Goal: Task Accomplishment & Management: Complete application form

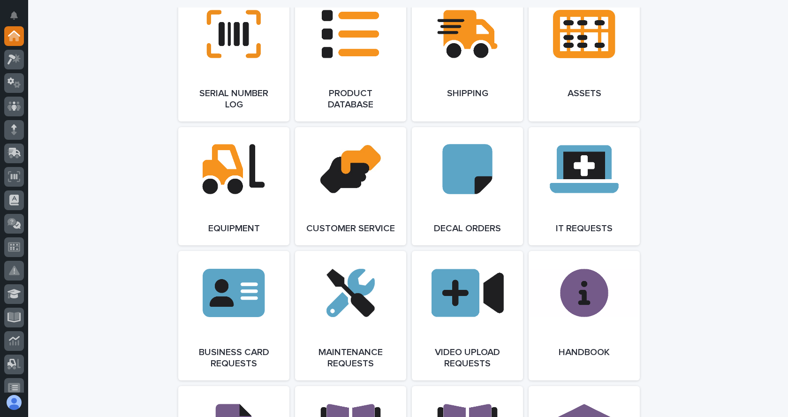
scroll to position [1219, 0]
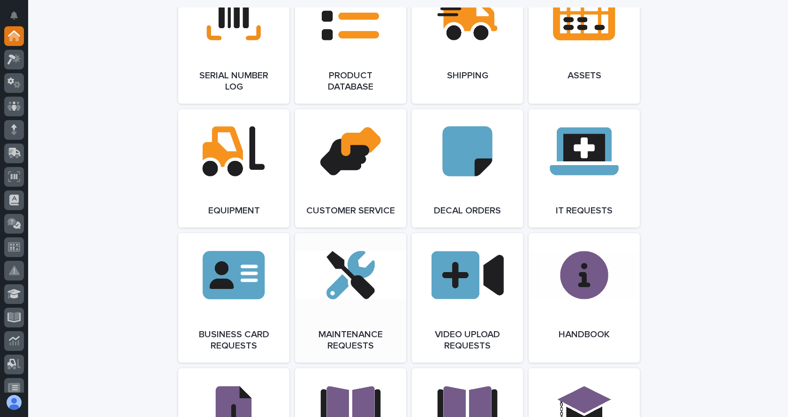
click at [352, 285] on link "Open Link" at bounding box center [350, 297] width 111 height 129
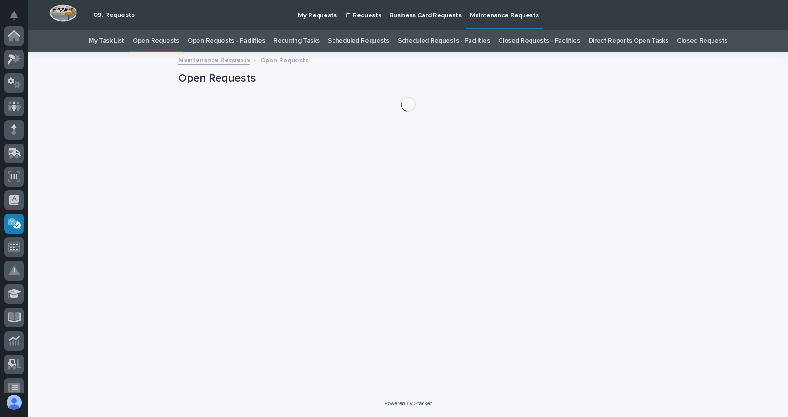
scroll to position [173, 0]
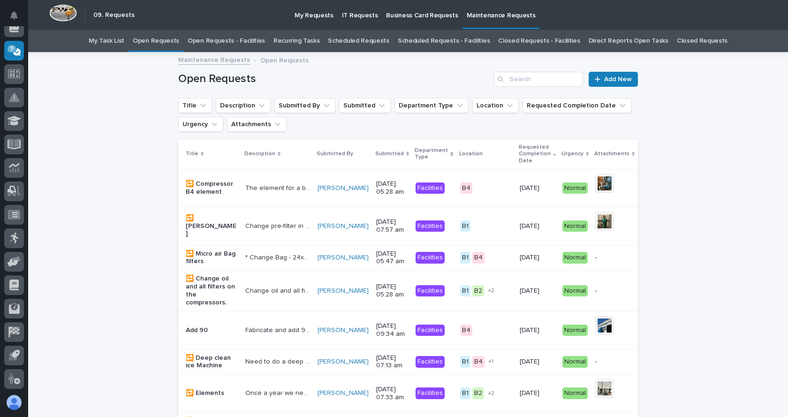
click at [246, 38] on link "Open Requests - Facilities" at bounding box center [226, 41] width 77 height 22
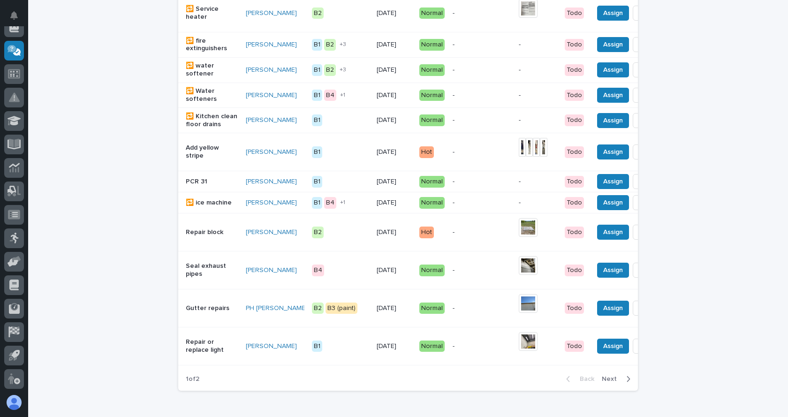
scroll to position [844, 0]
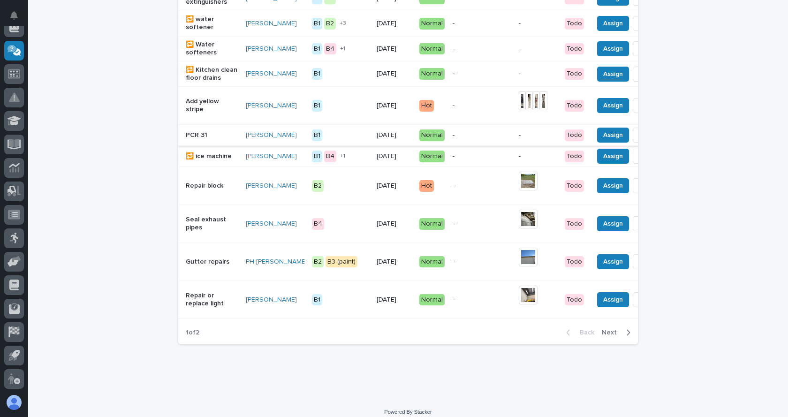
click at [641, 141] on span "Done" at bounding box center [649, 134] width 17 height 11
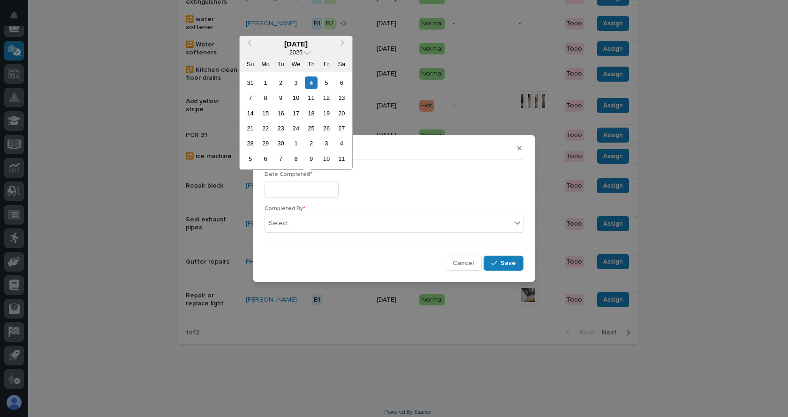
click at [301, 192] on input "text" at bounding box center [301, 189] width 74 height 16
click at [312, 81] on div "4" at bounding box center [311, 82] width 13 height 13
type input "**********"
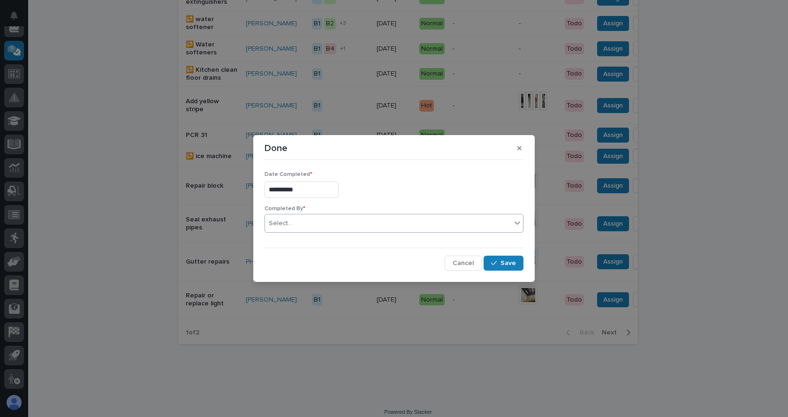
click at [329, 216] on div "Select..." at bounding box center [388, 223] width 246 height 15
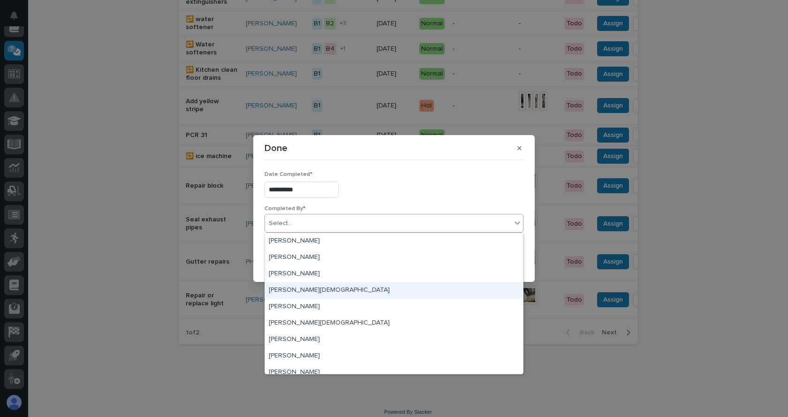
click at [280, 293] on div "Jethro Crist" at bounding box center [394, 290] width 258 height 16
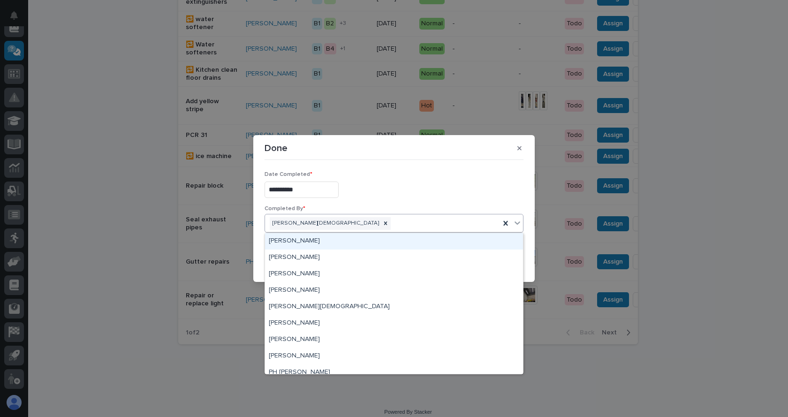
click at [350, 222] on div "Jethro Crist" at bounding box center [382, 223] width 235 height 16
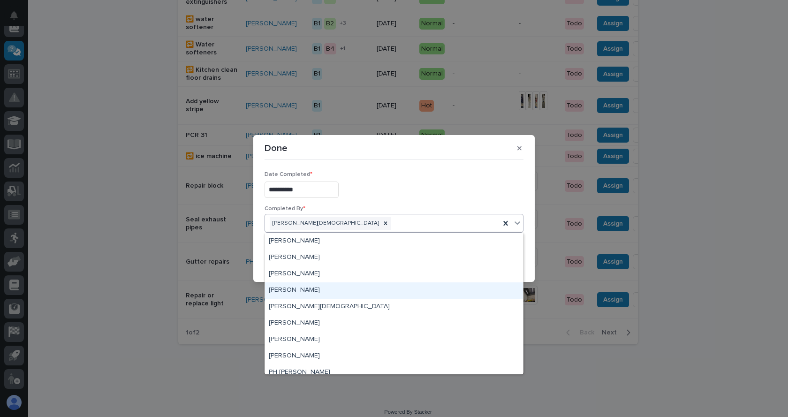
click at [298, 290] on div "[PERSON_NAME]" at bounding box center [394, 290] width 258 height 16
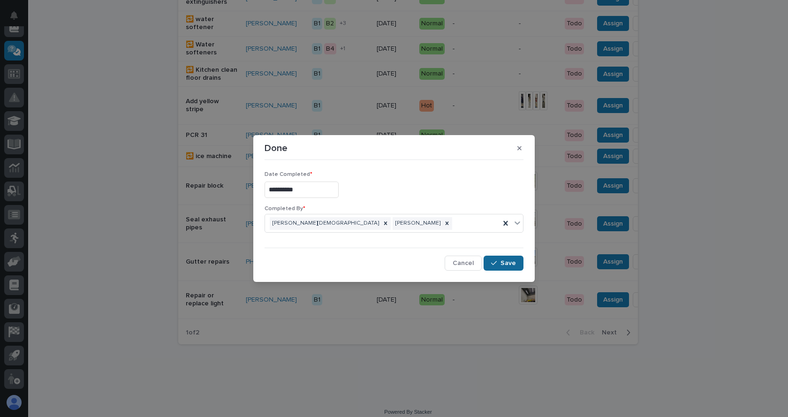
click at [511, 260] on span "Save" at bounding box center [507, 263] width 15 height 8
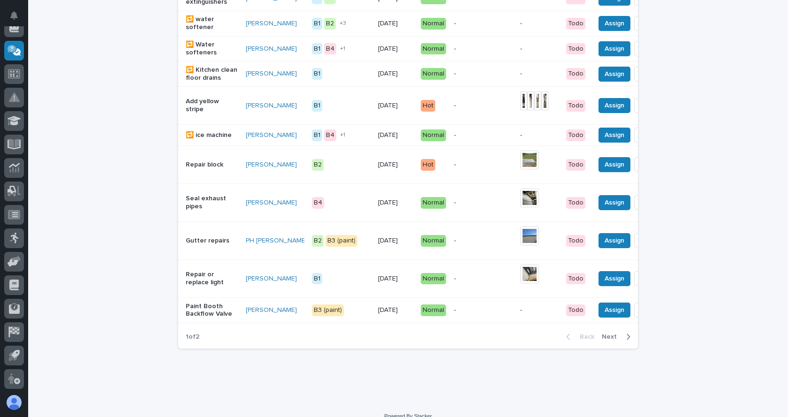
click at [626, 341] on icon "button" at bounding box center [628, 336] width 4 height 8
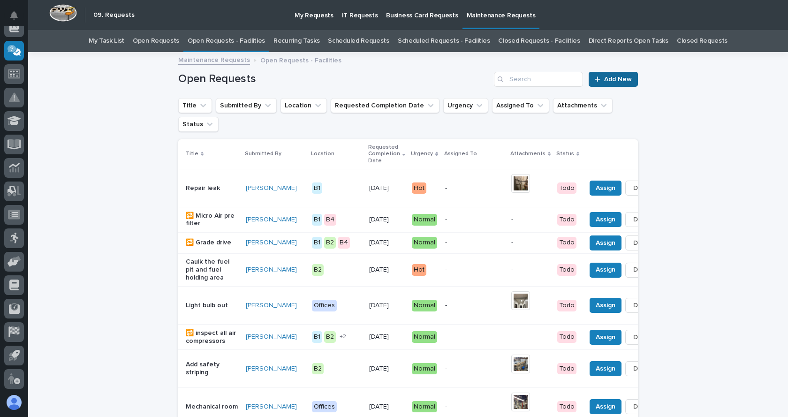
click at [599, 78] on div at bounding box center [599, 79] width 9 height 7
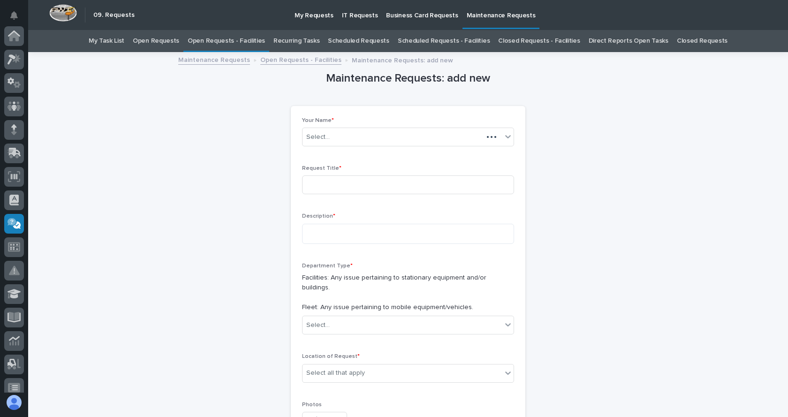
scroll to position [173, 0]
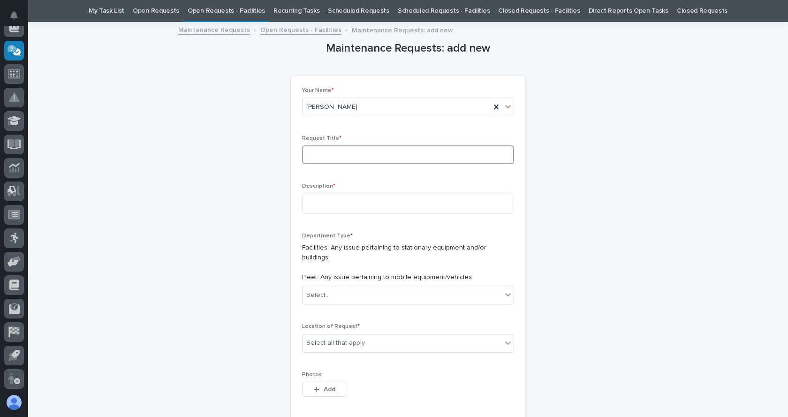
click at [380, 156] on input at bounding box center [408, 154] width 212 height 19
drag, startPoint x: 197, startPoint y: 239, endPoint x: 416, endPoint y: 163, distance: 231.9
click at [416, 163] on input "oilet repair" at bounding box center [408, 154] width 212 height 19
click at [307, 156] on input "oilet repair" at bounding box center [408, 154] width 212 height 19
type input "toilet repair"
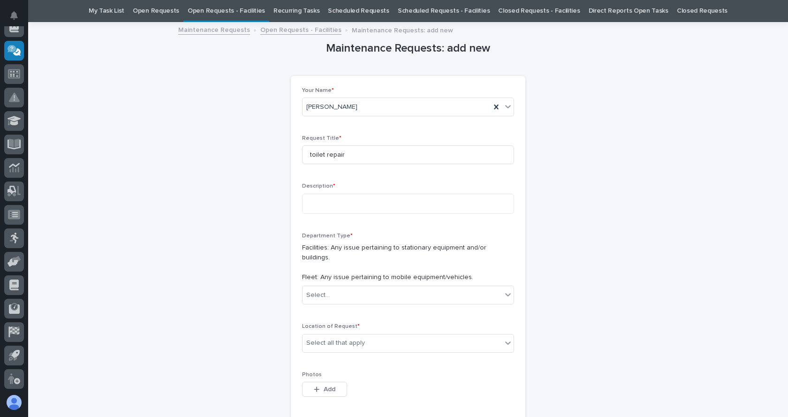
click at [398, 189] on p "Description *" at bounding box center [408, 186] width 212 height 7
click at [333, 205] on textarea at bounding box center [408, 204] width 212 height 20
click at [302, 202] on textarea "**********" at bounding box center [408, 204] width 212 height 20
drag, startPoint x: 401, startPoint y: 205, endPoint x: 389, endPoint y: 206, distance: 12.2
click at [389, 206] on textarea "**********" at bounding box center [408, 204] width 212 height 20
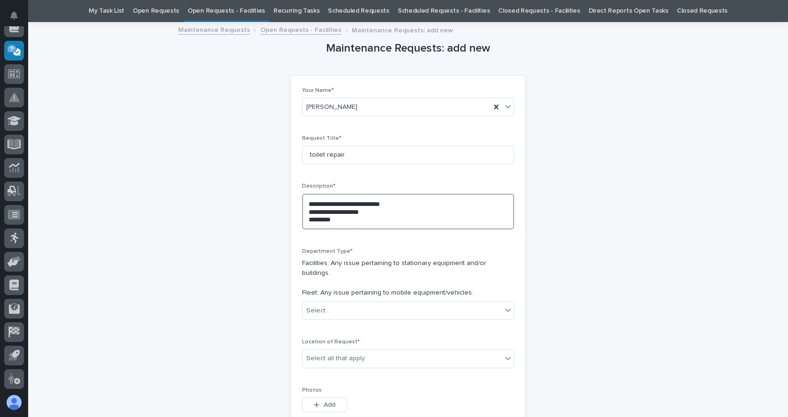
click at [314, 219] on textarea "**********" at bounding box center [408, 212] width 212 height 36
click at [340, 219] on textarea "**********" at bounding box center [408, 212] width 212 height 36
click at [401, 201] on textarea "**********" at bounding box center [408, 212] width 212 height 36
click at [394, 212] on textarea "**********" at bounding box center [408, 212] width 212 height 36
type textarea "**********"
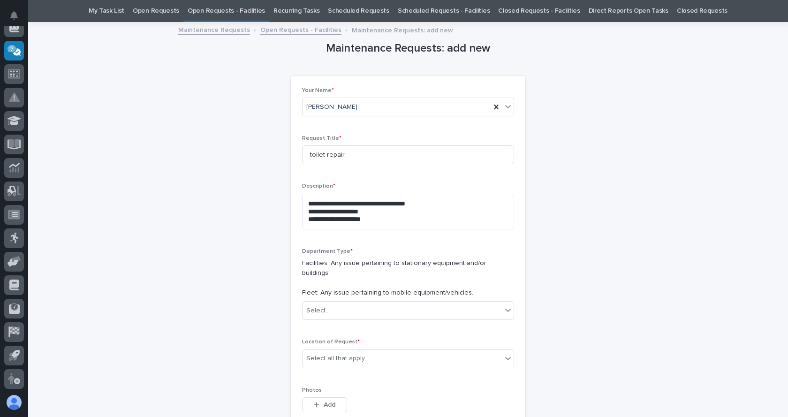
drag, startPoint x: 407, startPoint y: 257, endPoint x: 407, endPoint y: 264, distance: 6.1
click at [407, 261] on div "Department Type * Facilities: Any issue pertaining to stationary equipment and/…" at bounding box center [408, 288] width 212 height 80
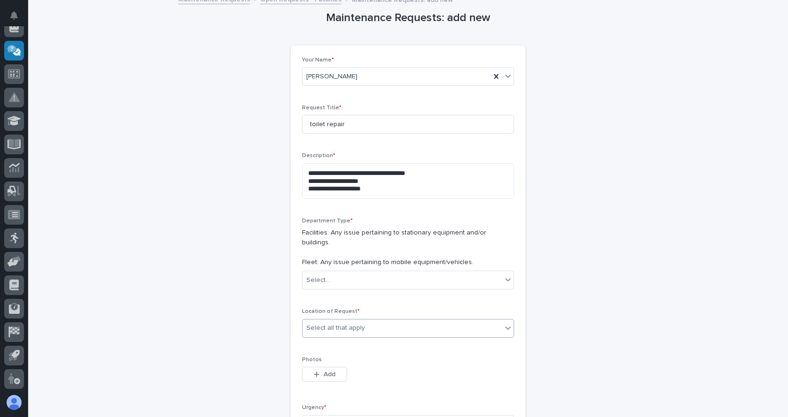
scroll to position [77, 0]
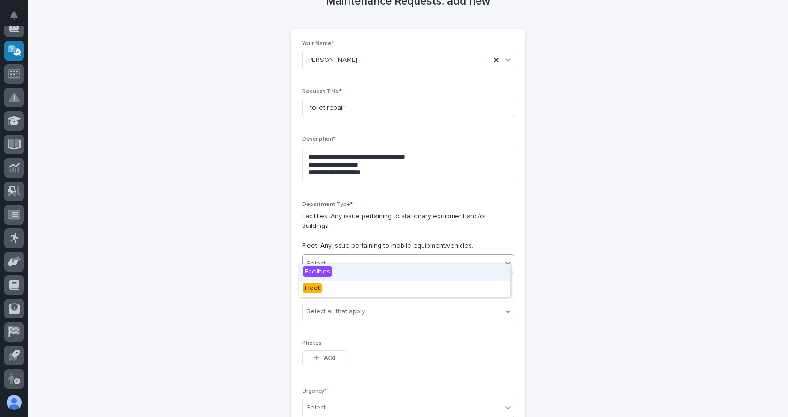
click at [505, 262] on icon at bounding box center [508, 263] width 6 height 3
click at [331, 270] on span "Facilities" at bounding box center [317, 271] width 29 height 10
click at [331, 270] on div "Department Type * Facilities: Any issue pertaining to stationary equipment and/…" at bounding box center [408, 241] width 212 height 80
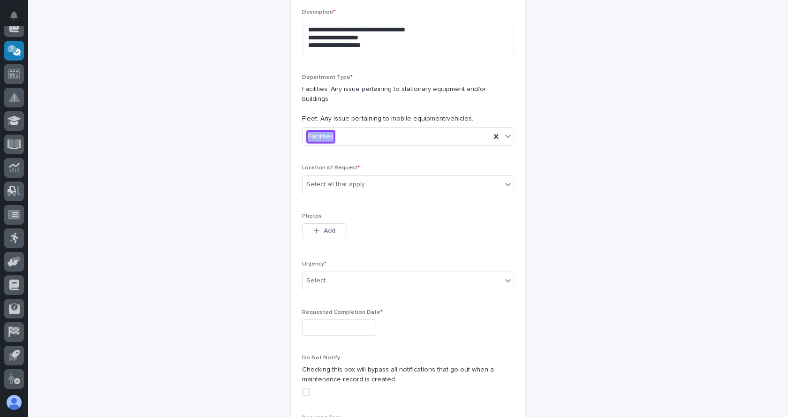
scroll to position [218, 0]
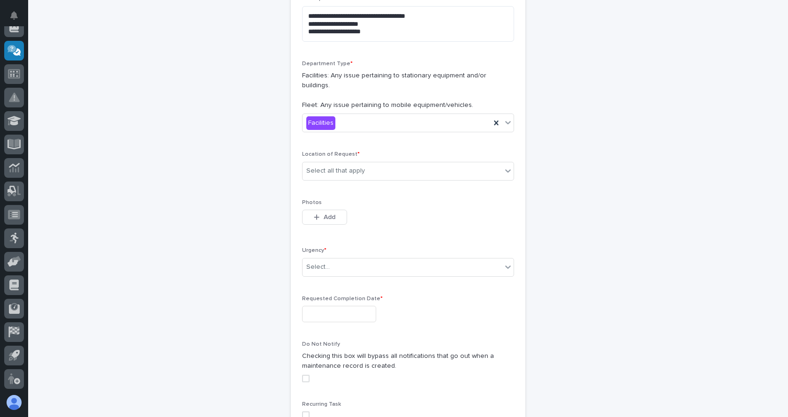
click at [439, 210] on div "This file cannot be opened Download File Add" at bounding box center [408, 219] width 212 height 19
click at [502, 162] on div at bounding box center [507, 170] width 11 height 17
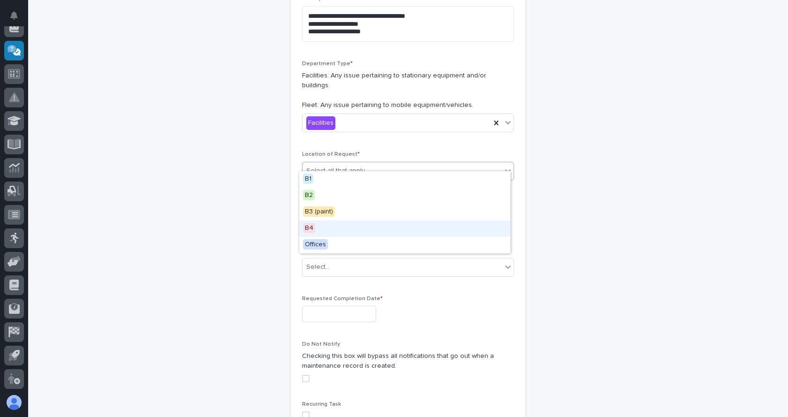
click at [307, 226] on span "B4" at bounding box center [309, 228] width 12 height 10
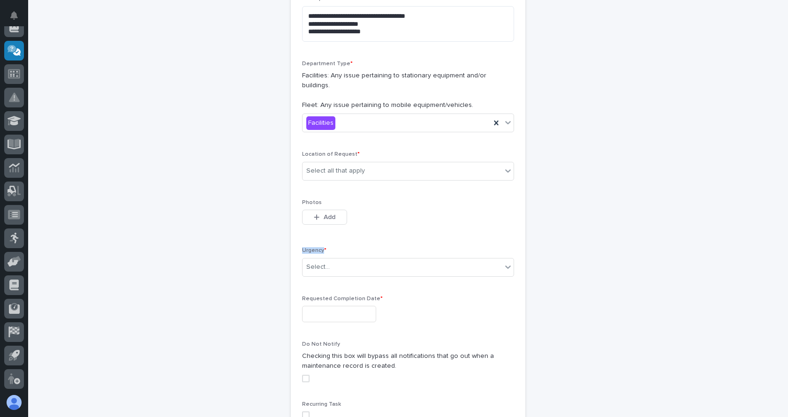
click at [307, 226] on div "Photos This file cannot be opened Download File Add" at bounding box center [408, 217] width 212 height 37
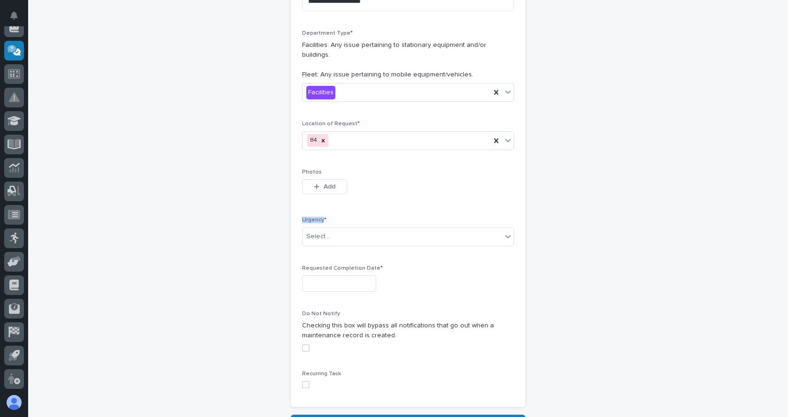
scroll to position [264, 0]
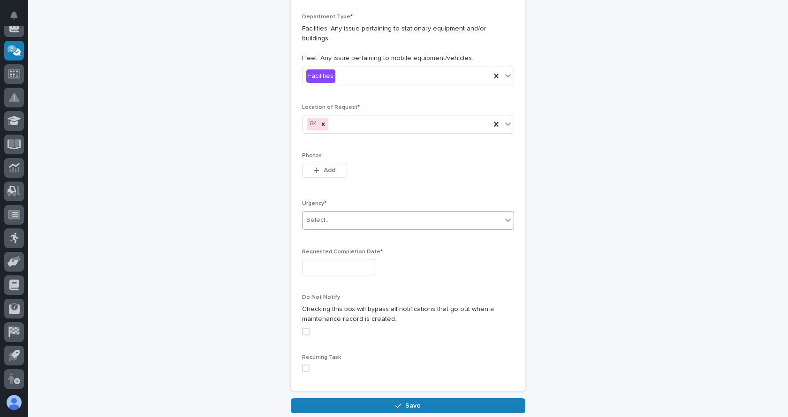
click at [503, 215] on icon at bounding box center [507, 219] width 9 height 9
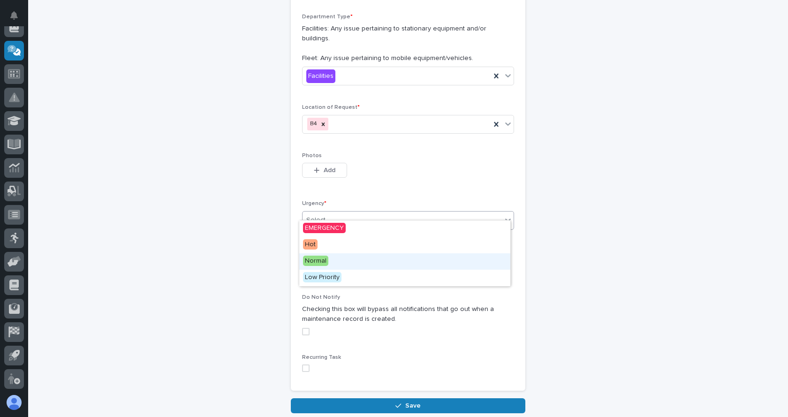
click at [313, 258] on span "Normal" at bounding box center [315, 261] width 25 height 10
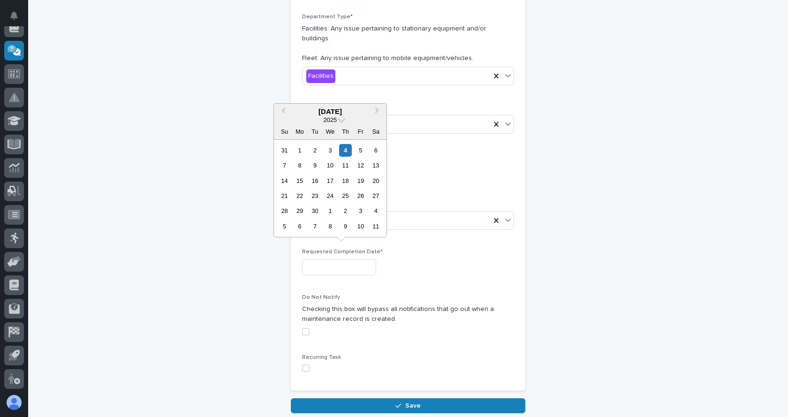
click at [361, 262] on input "text" at bounding box center [339, 267] width 74 height 16
click at [360, 150] on div "5" at bounding box center [360, 150] width 13 height 13
type input "**********"
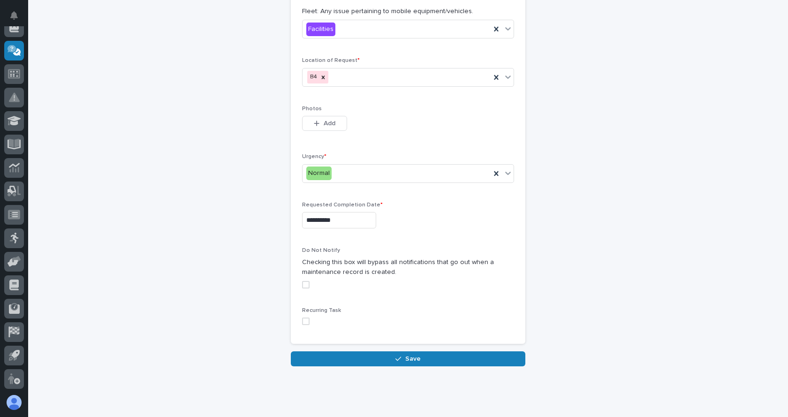
scroll to position [324, 0]
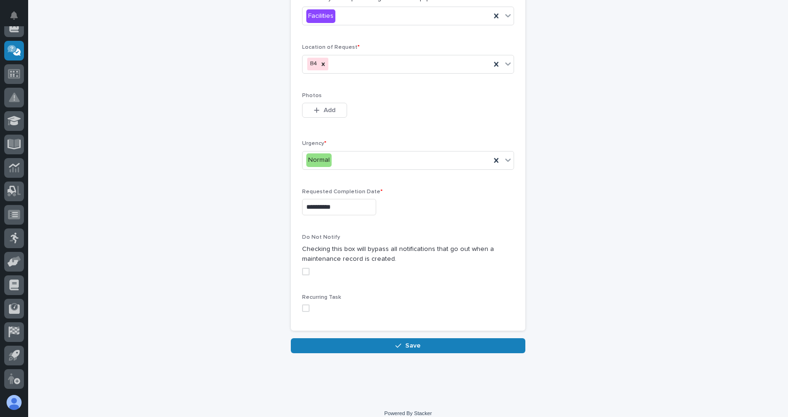
click at [302, 268] on span at bounding box center [306, 272] width 8 height 8
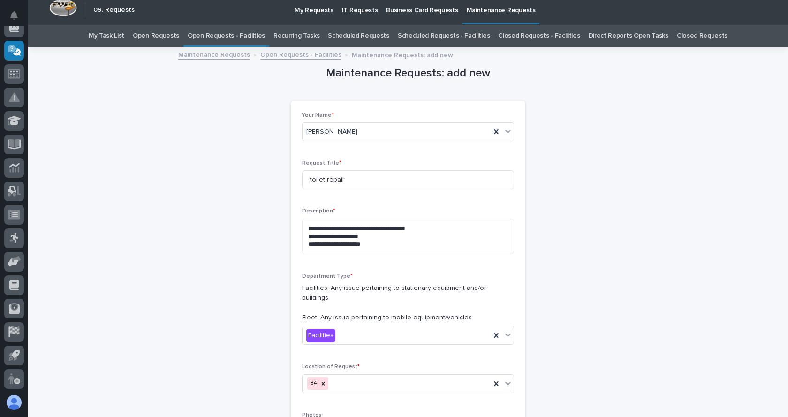
scroll to position [0, 0]
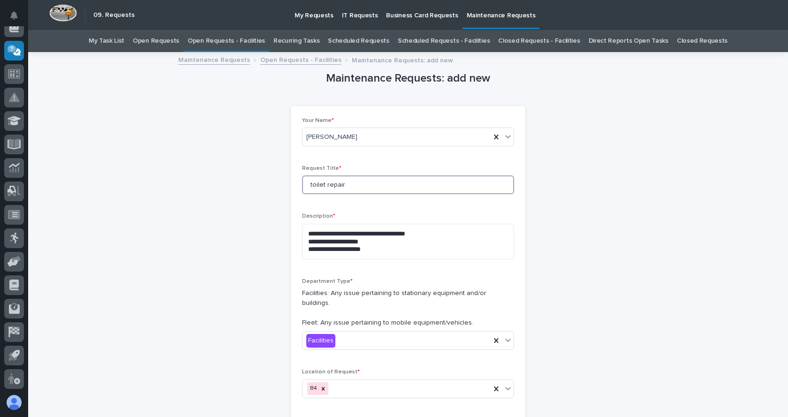
click at [309, 184] on input "toilet repair" at bounding box center [408, 184] width 212 height 19
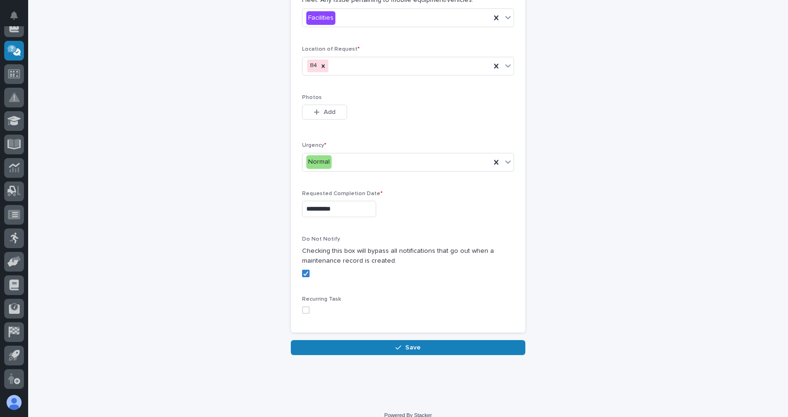
scroll to position [324, 0]
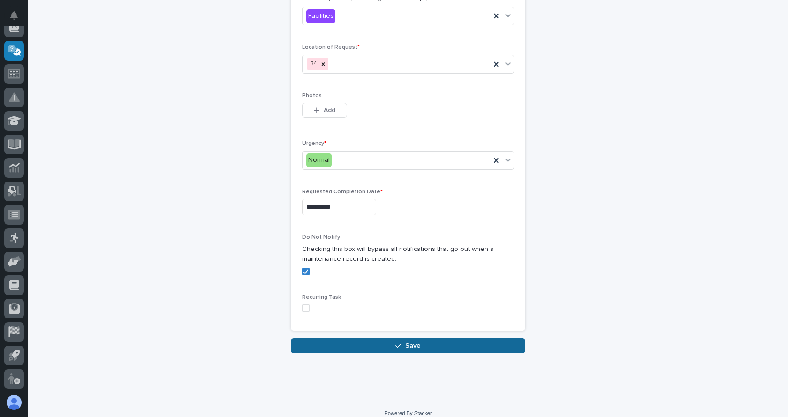
type input "Toilet repair"
click at [414, 341] on span "Save" at bounding box center [412, 345] width 15 height 8
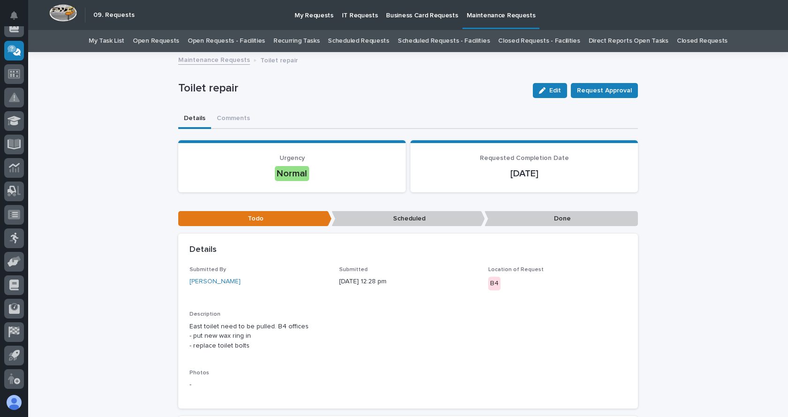
click at [241, 41] on link "Open Requests - Facilities" at bounding box center [226, 41] width 77 height 22
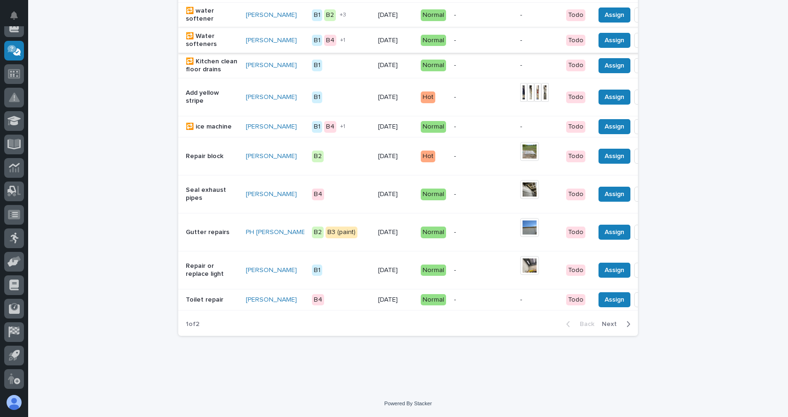
scroll to position [887, 0]
click at [613, 322] on span "Next" at bounding box center [612, 324] width 21 height 8
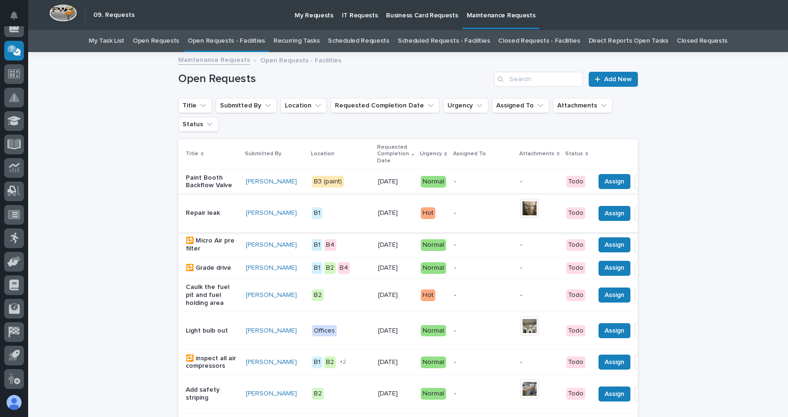
click at [520, 216] on img at bounding box center [529, 208] width 19 height 19
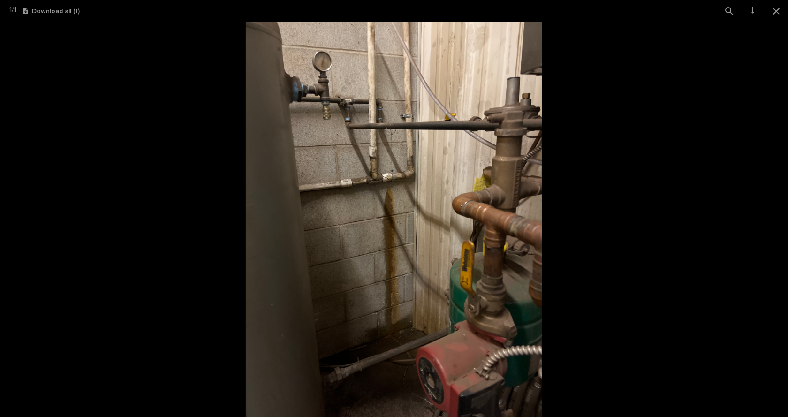
click at [668, 170] on picture at bounding box center [394, 219] width 788 height 395
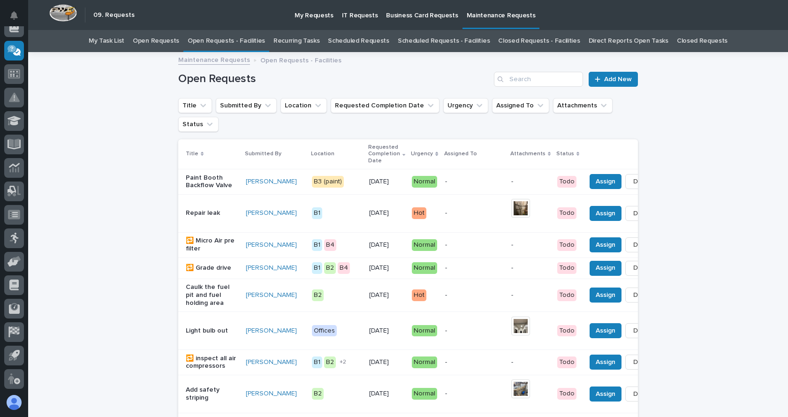
click at [197, 188] on p "Paint Booth Backflow Valve" at bounding box center [212, 182] width 53 height 16
